Goal: Check status: Check status

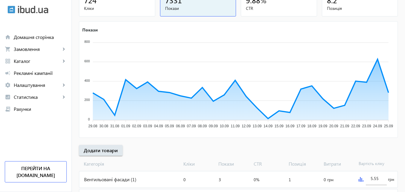
scroll to position [120, 0]
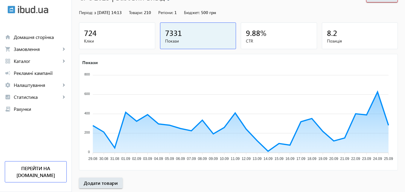
scroll to position [60, 0]
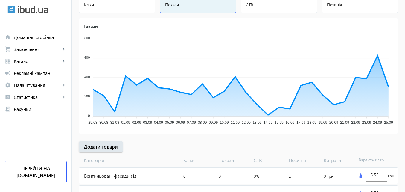
scroll to position [90, 0]
